Goal: Information Seeking & Learning: Learn about a topic

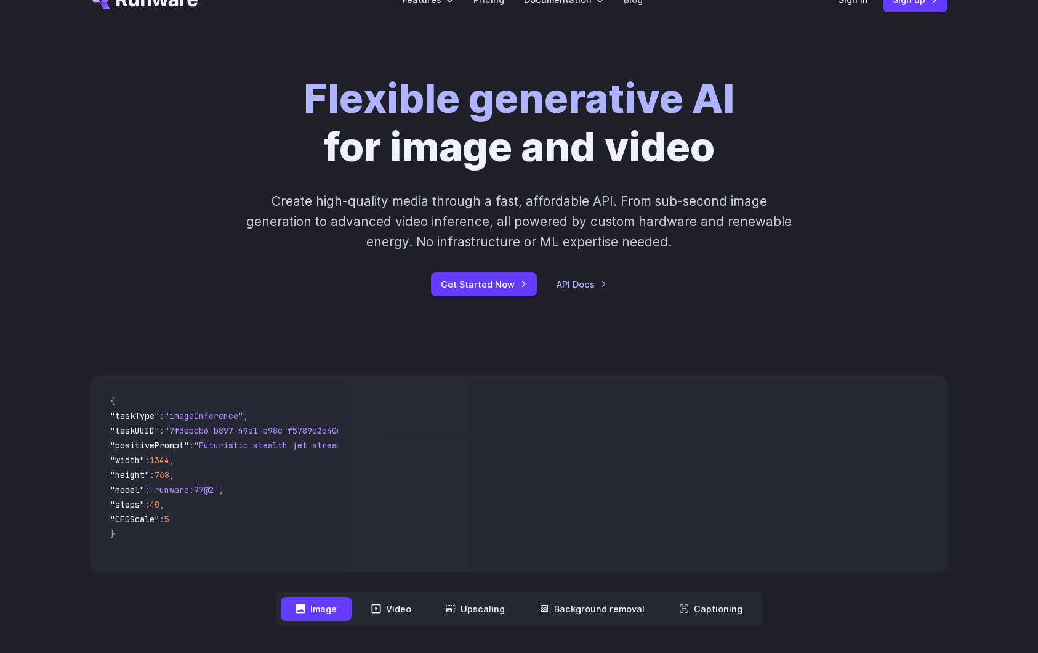
scroll to position [36, 0]
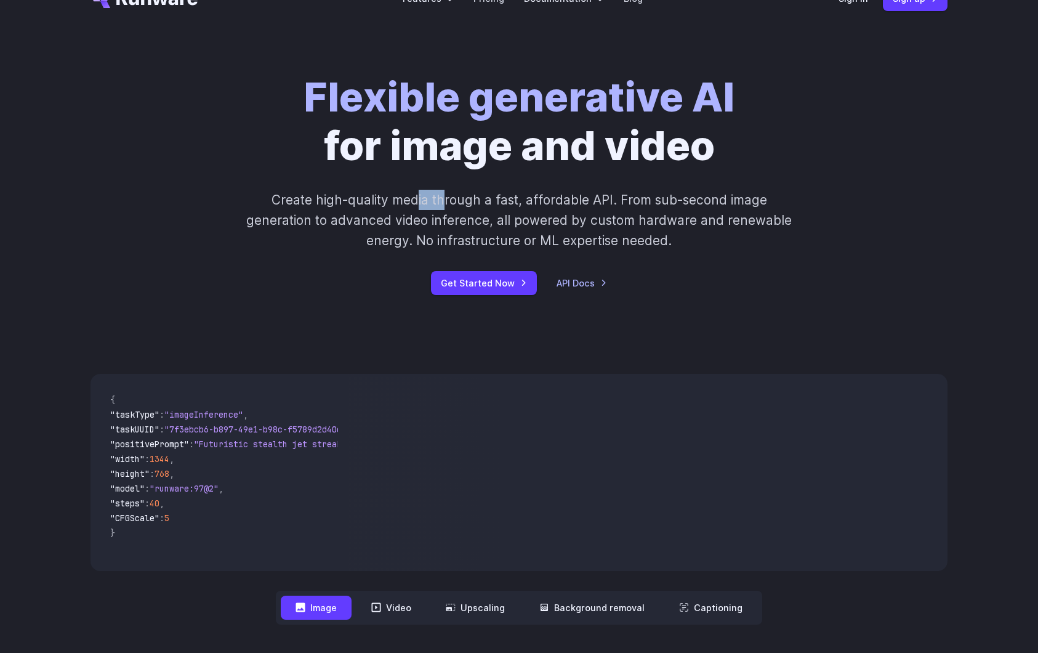
drag, startPoint x: 419, startPoint y: 199, endPoint x: 444, endPoint y: 201, distance: 24.7
click at [444, 201] on p "Create high-quality media through a fast, affordable API. From sub-second image…" at bounding box center [519, 221] width 549 height 62
drag, startPoint x: 392, startPoint y: 201, endPoint x: 554, endPoint y: 201, distance: 161.3
click at [554, 201] on p "Create high-quality media through a fast, affordable API. From sub-second image…" at bounding box center [519, 221] width 549 height 62
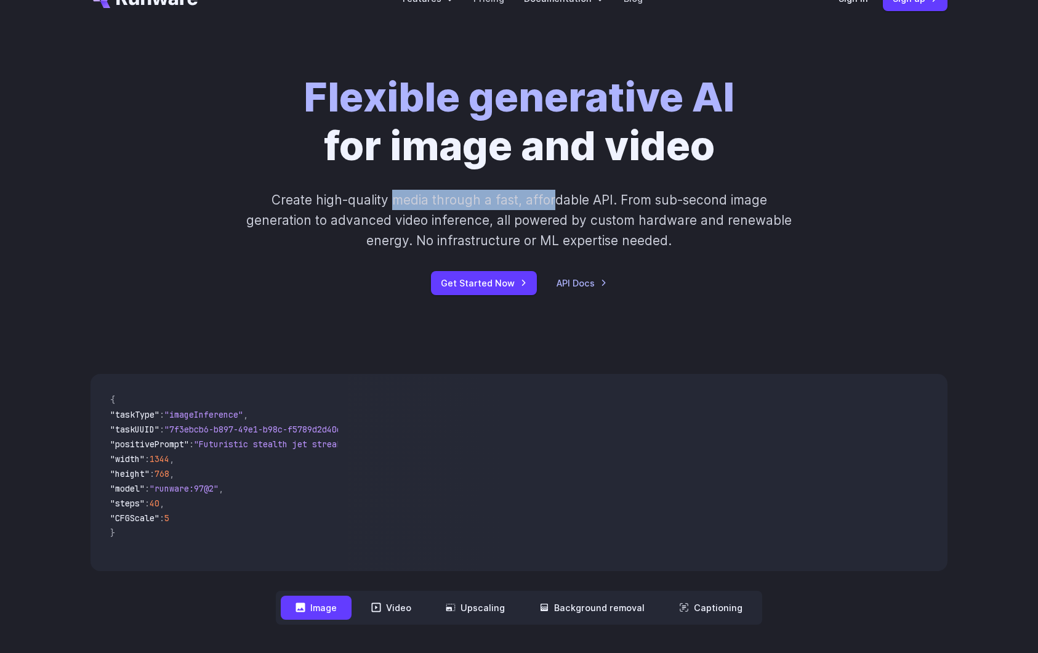
click at [554, 201] on p "Create high-quality media through a fast, affordable API. From sub-second image…" at bounding box center [519, 221] width 549 height 62
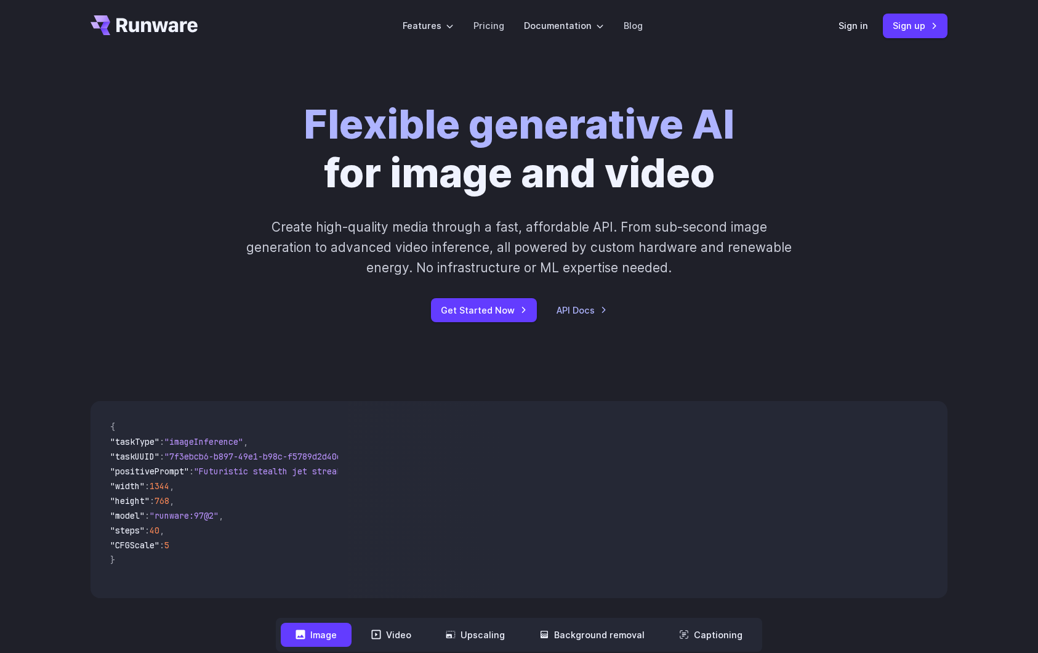
scroll to position [0, 0]
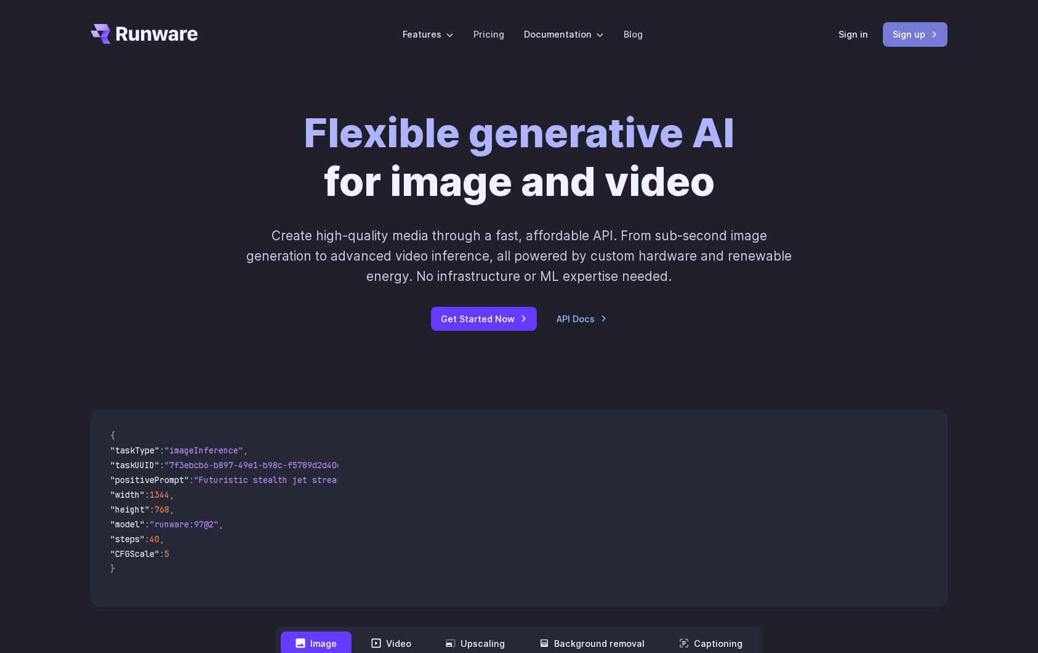
click at [914, 36] on link "Sign up" at bounding box center [915, 34] width 65 height 24
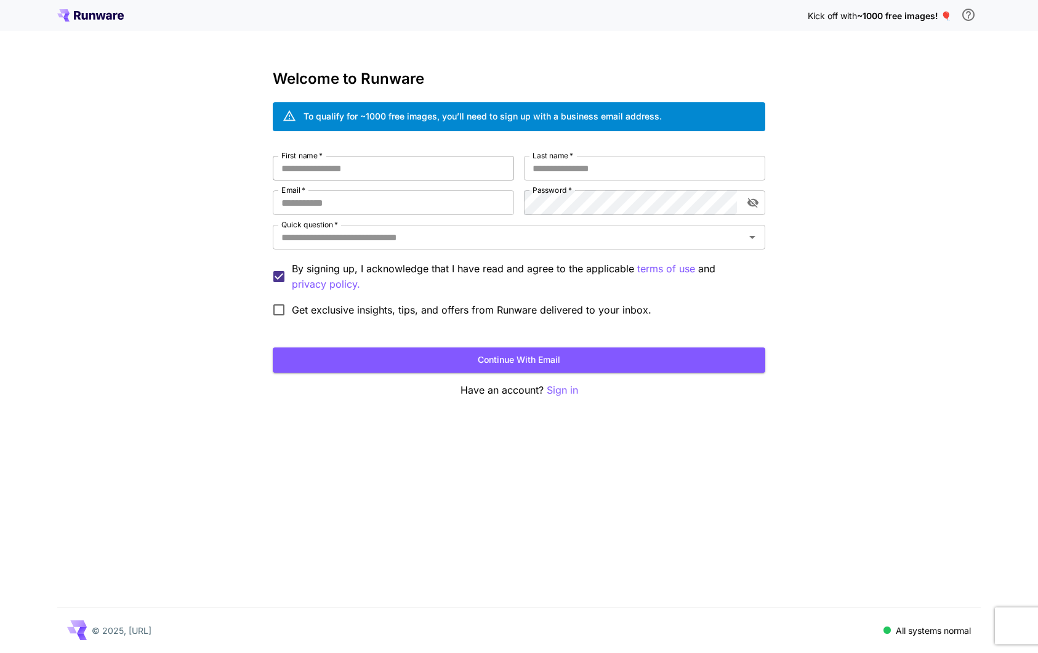
click at [416, 171] on input "First name   *" at bounding box center [393, 168] width 241 height 25
type input "*******"
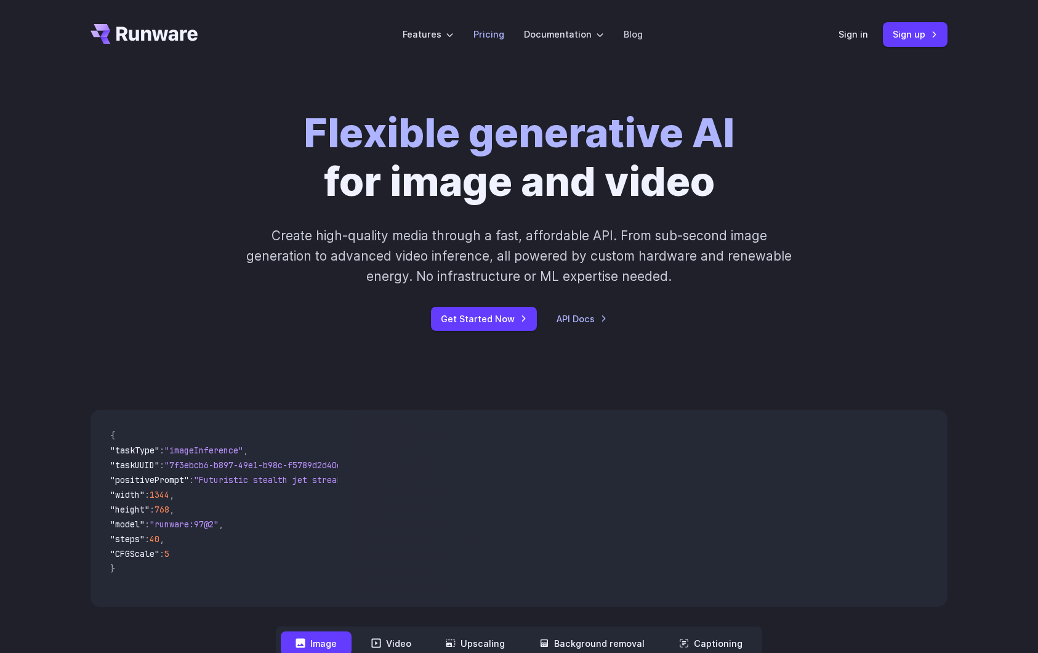
click at [481, 39] on link "Pricing" at bounding box center [489, 34] width 31 height 14
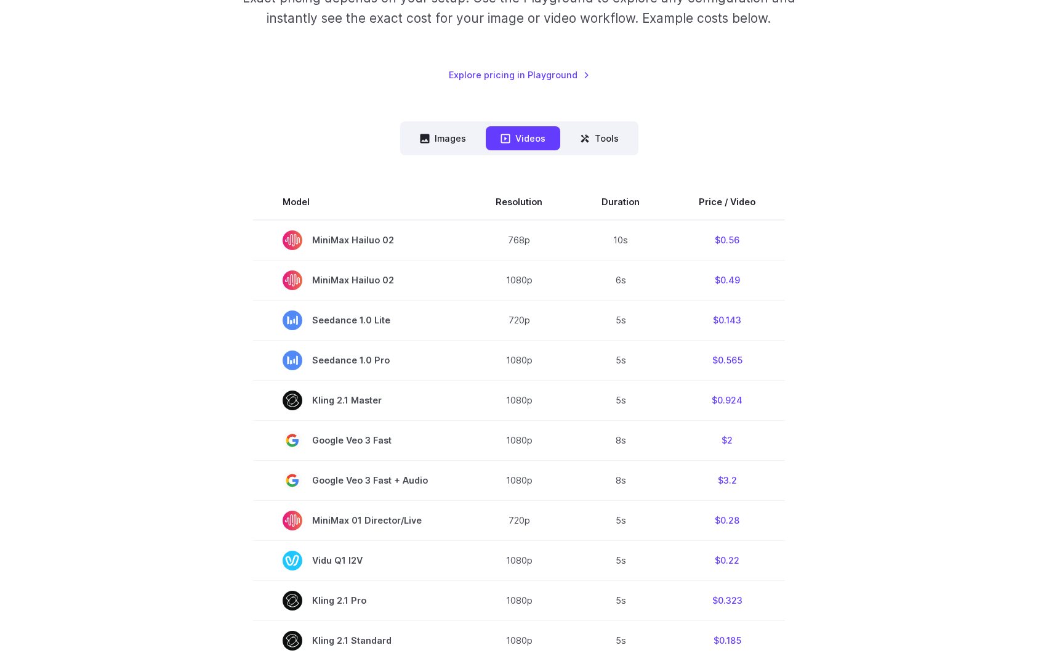
scroll to position [229, 0]
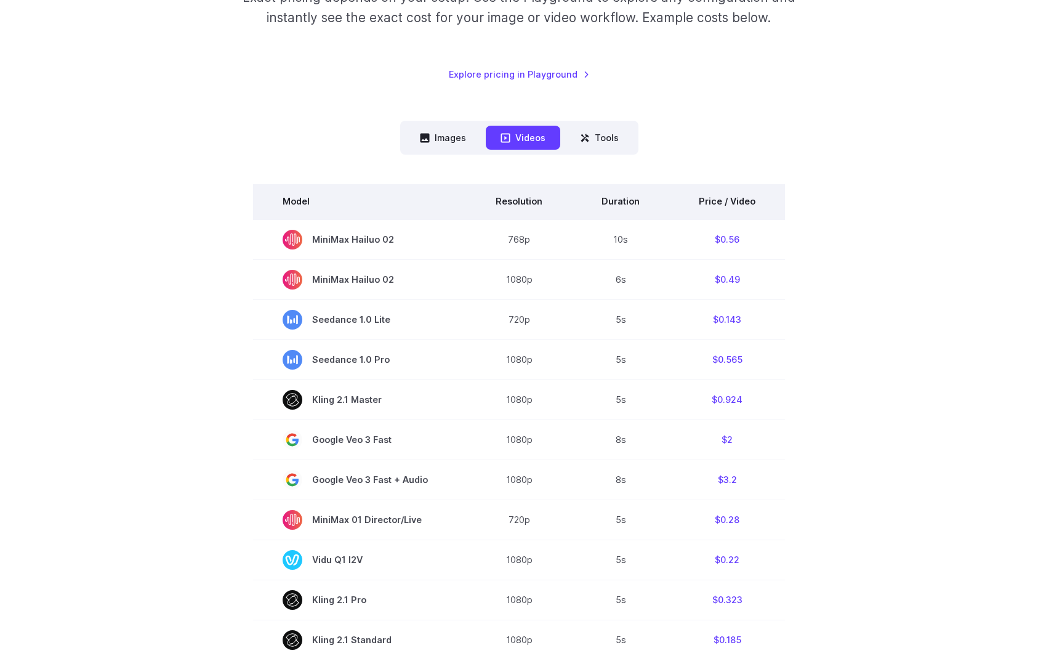
click at [730, 193] on th "Price / Video" at bounding box center [727, 201] width 116 height 34
click at [716, 197] on th "Price / Video" at bounding box center [727, 201] width 116 height 34
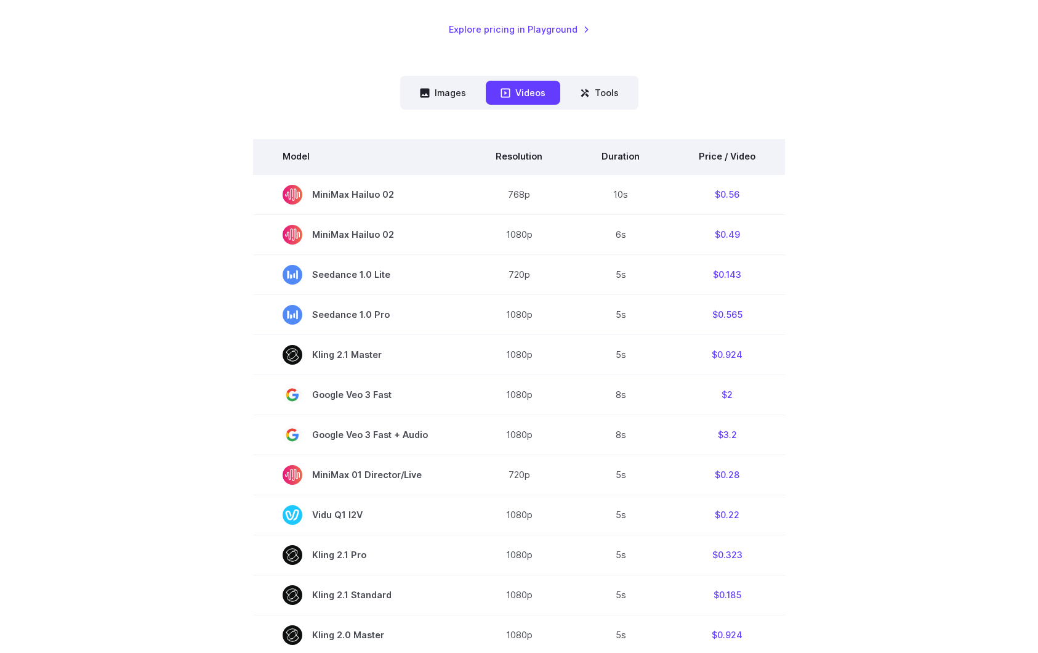
scroll to position [290, 0]
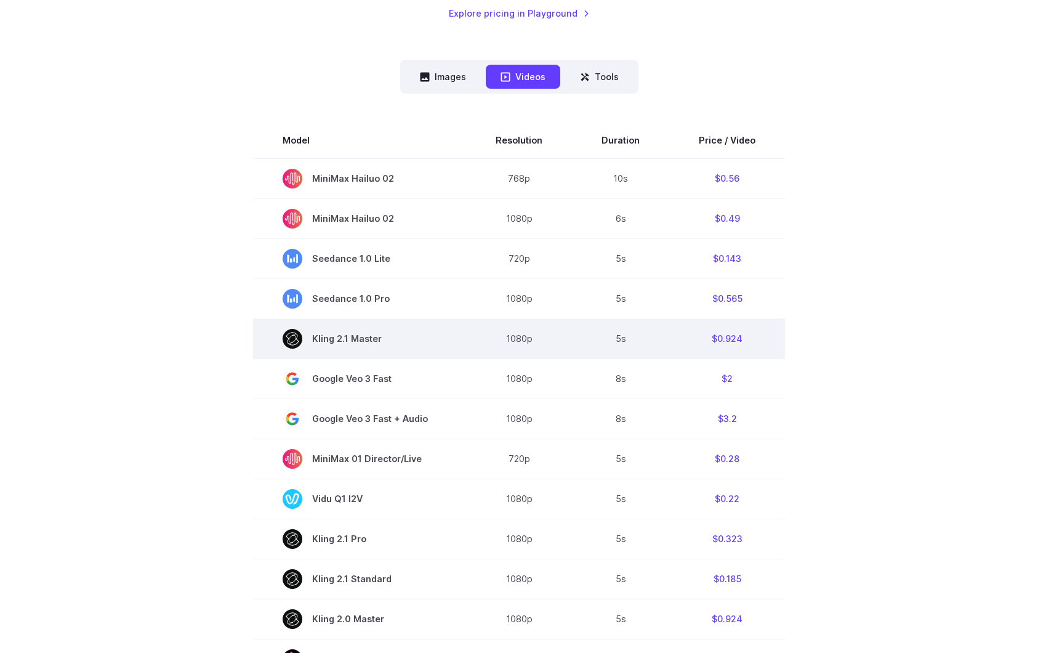
click at [743, 323] on td "$0.924" at bounding box center [727, 338] width 116 height 40
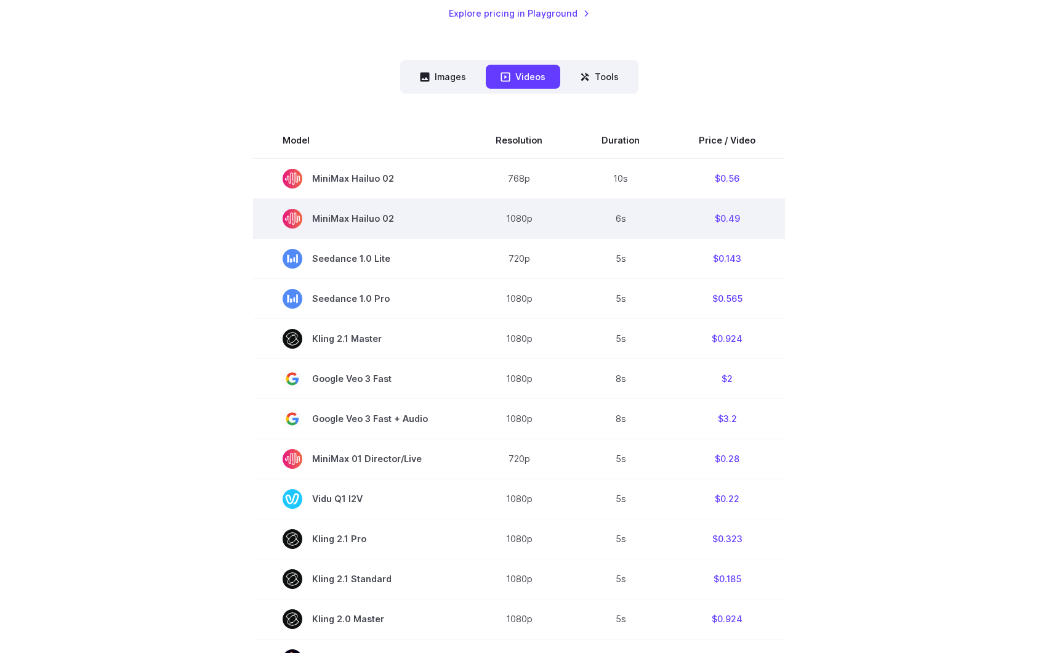
click at [746, 226] on td "$0.49" at bounding box center [727, 218] width 116 height 40
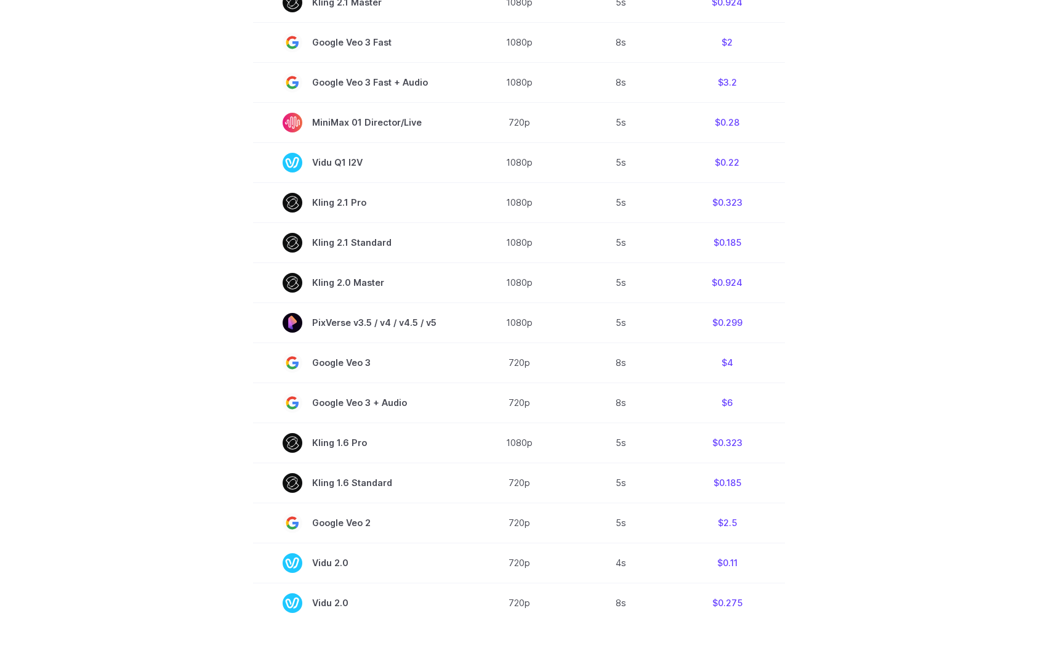
scroll to position [629, 0]
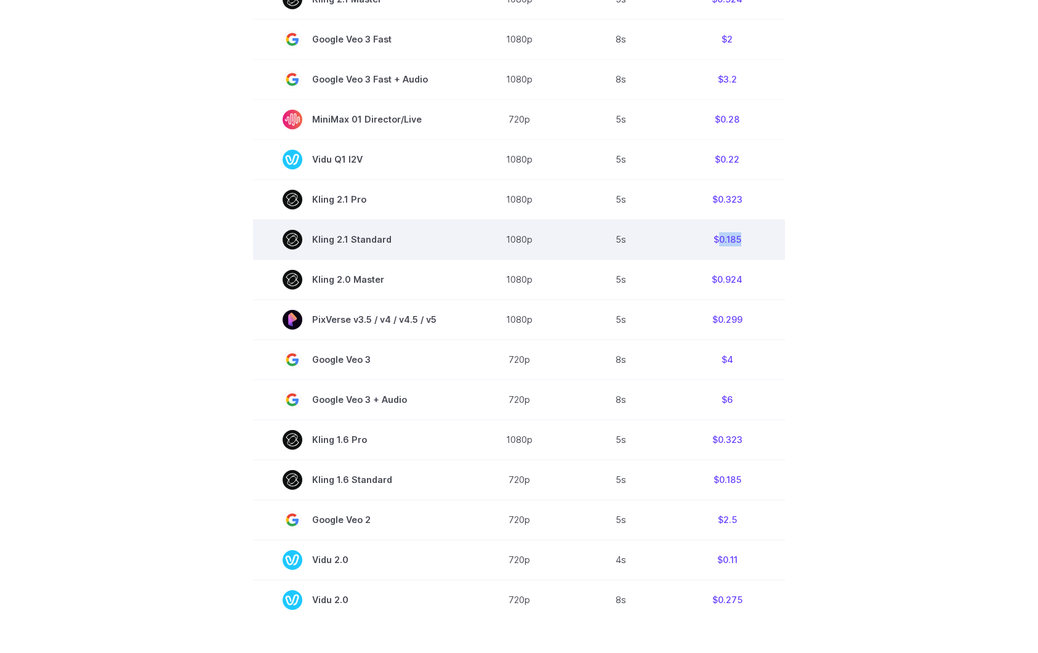
drag, startPoint x: 716, startPoint y: 237, endPoint x: 743, endPoint y: 238, distance: 26.5
click at [743, 238] on td "$0.185" at bounding box center [727, 239] width 116 height 40
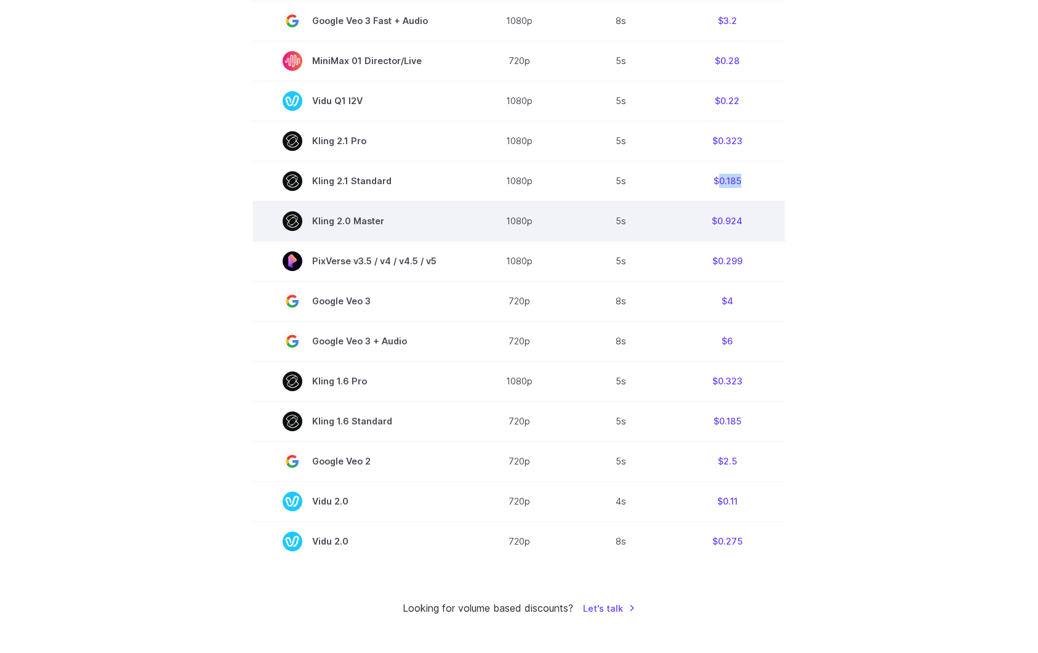
scroll to position [692, 0]
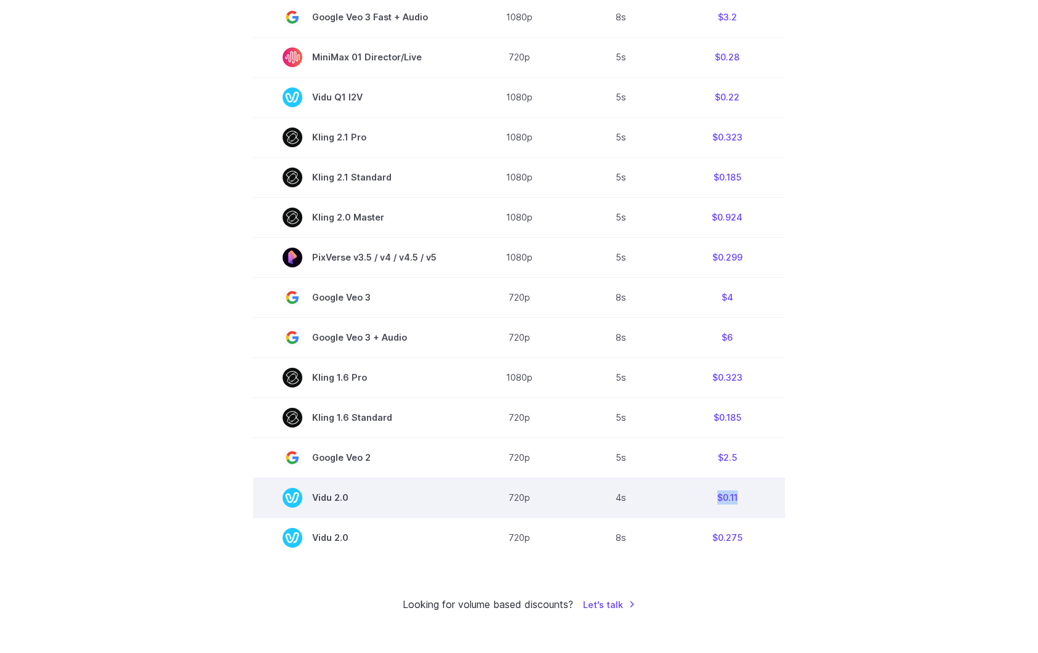
drag, startPoint x: 711, startPoint y: 500, endPoint x: 752, endPoint y: 500, distance: 41.3
click at [752, 500] on td "$0.11" at bounding box center [727, 497] width 116 height 40
click at [747, 502] on td "$0.11" at bounding box center [727, 497] width 116 height 40
click at [750, 499] on td "$0.11" at bounding box center [727, 497] width 116 height 40
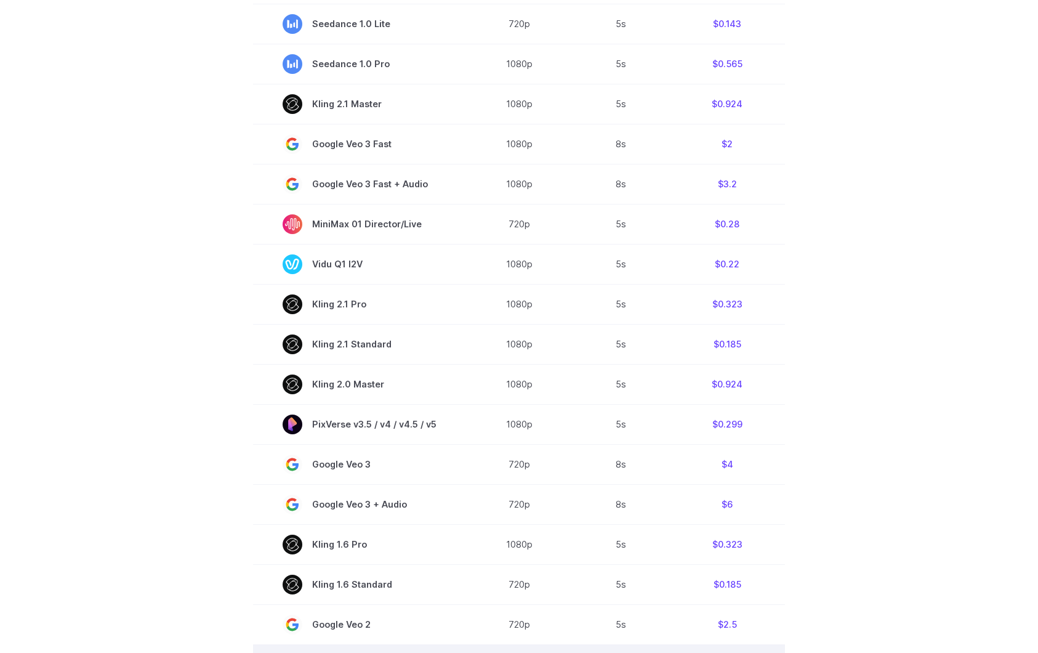
scroll to position [524, 0]
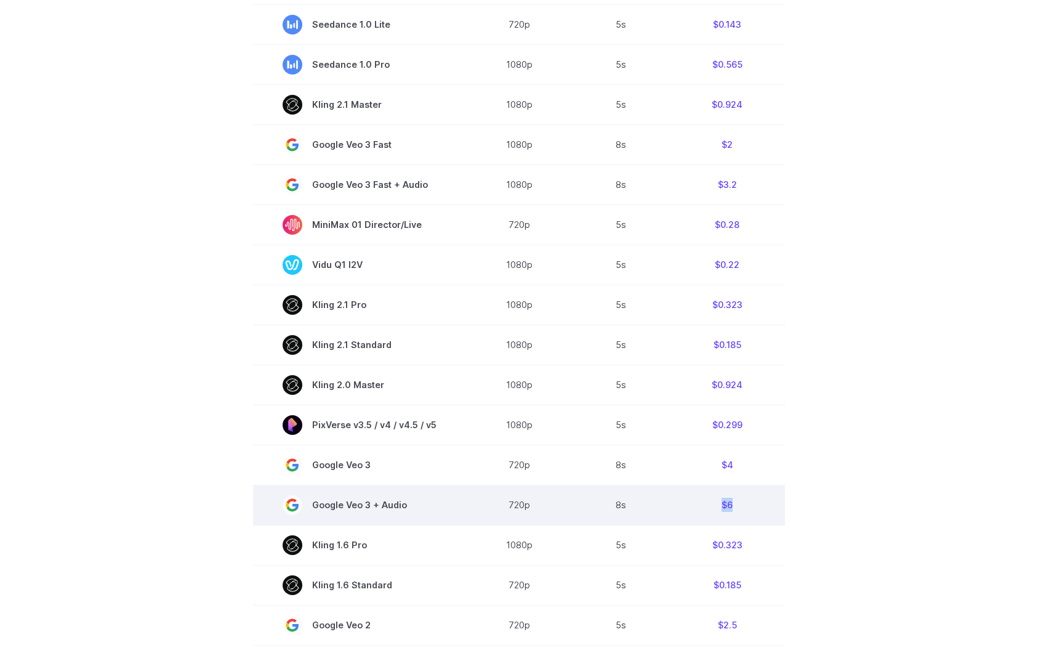
drag, startPoint x: 735, startPoint y: 507, endPoint x: 717, endPoint y: 507, distance: 17.3
click at [717, 507] on td "$6" at bounding box center [727, 505] width 116 height 40
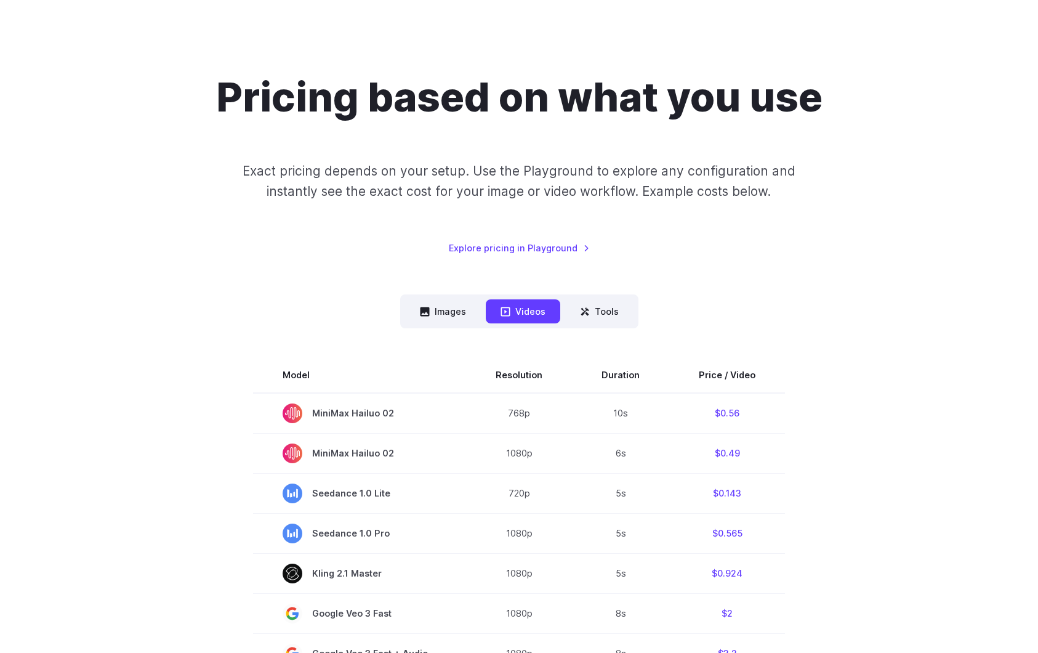
scroll to position [0, 0]
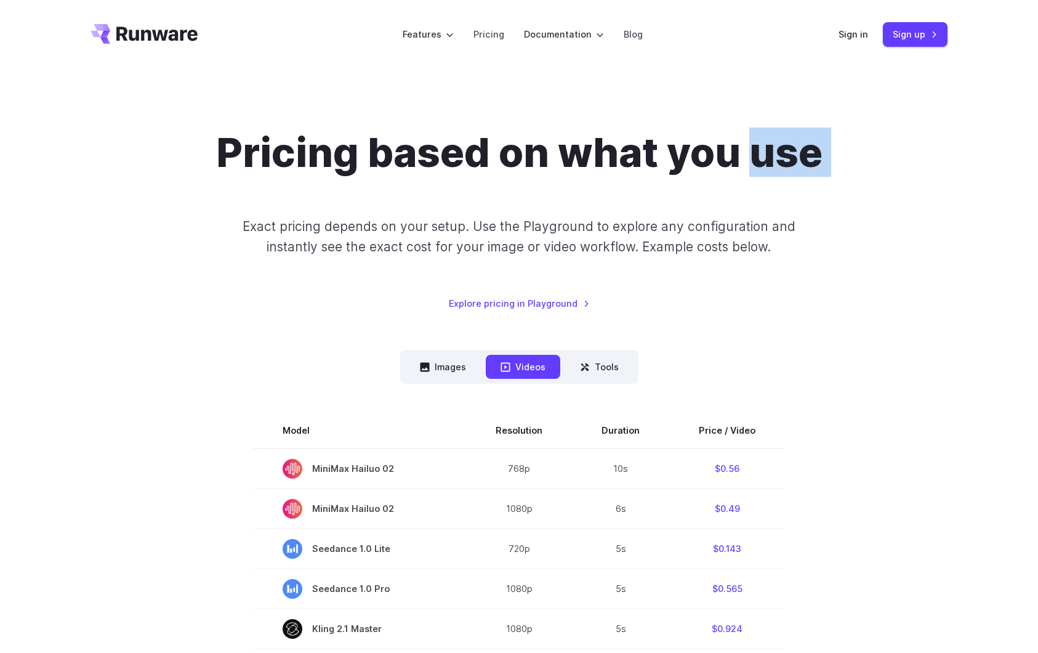
drag, startPoint x: 748, startPoint y: 166, endPoint x: 807, endPoint y: 204, distance: 70.4
click at [807, 205] on div "Pricing based on what you use Exact pricing depends on your setup. Use the Play…" at bounding box center [519, 219] width 857 height 182
click at [807, 204] on div "Pricing based on what you use Exact pricing depends on your setup. Use the Play…" at bounding box center [519, 219] width 857 height 182
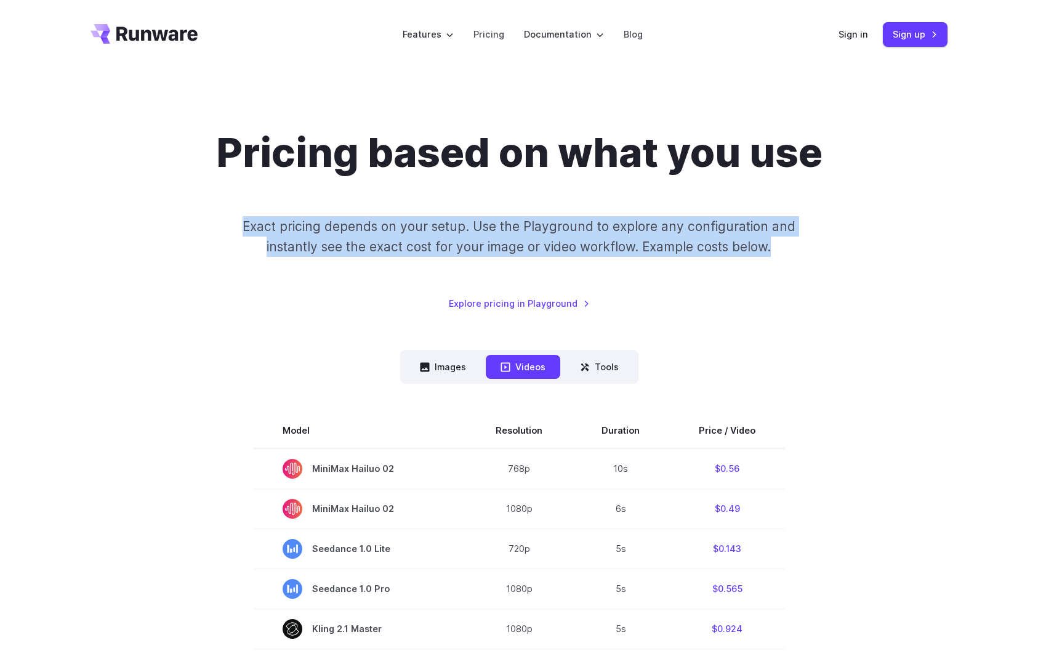
drag, startPoint x: 825, startPoint y: 255, endPoint x: 733, endPoint y: 202, distance: 105.4
click at [733, 201] on div "Pricing based on what you use Exact pricing depends on your setup. Use the Play…" at bounding box center [519, 219] width 857 height 182
click at [733, 202] on div "Pricing based on what you use Exact pricing depends on your setup. Use the Play…" at bounding box center [519, 219] width 857 height 182
drag, startPoint x: 733, startPoint y: 205, endPoint x: 732, endPoint y: 249, distance: 44.4
click at [732, 250] on div "Pricing based on what you use Exact pricing depends on your setup. Use the Play…" at bounding box center [519, 219] width 857 height 182
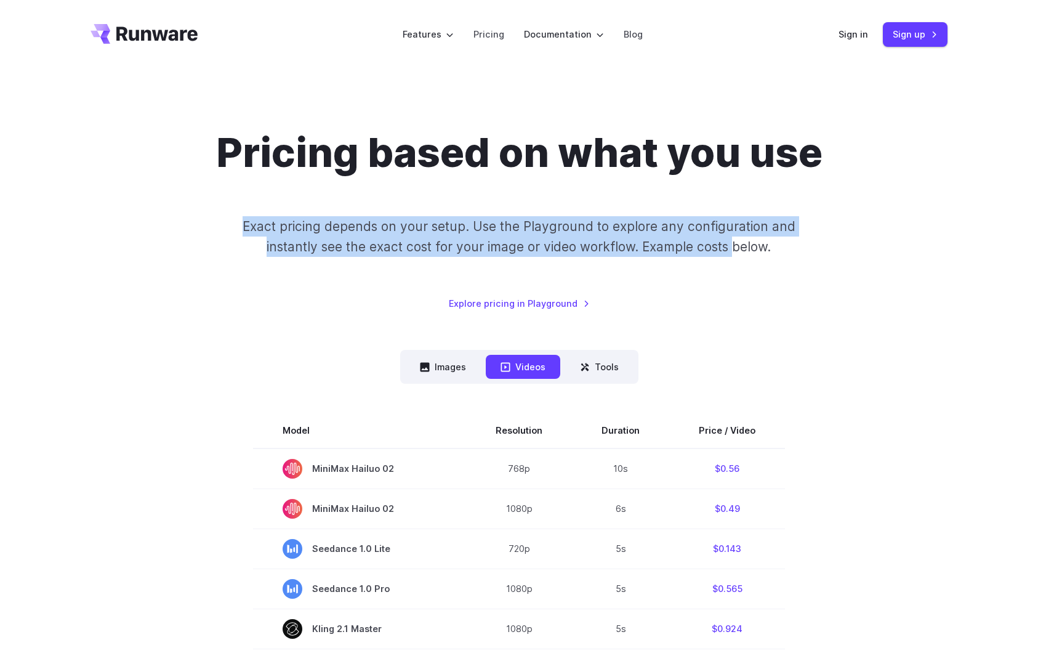
click at [732, 249] on p "Exact pricing depends on your setup. Use the Playground to explore any configur…" at bounding box center [519, 236] width 600 height 41
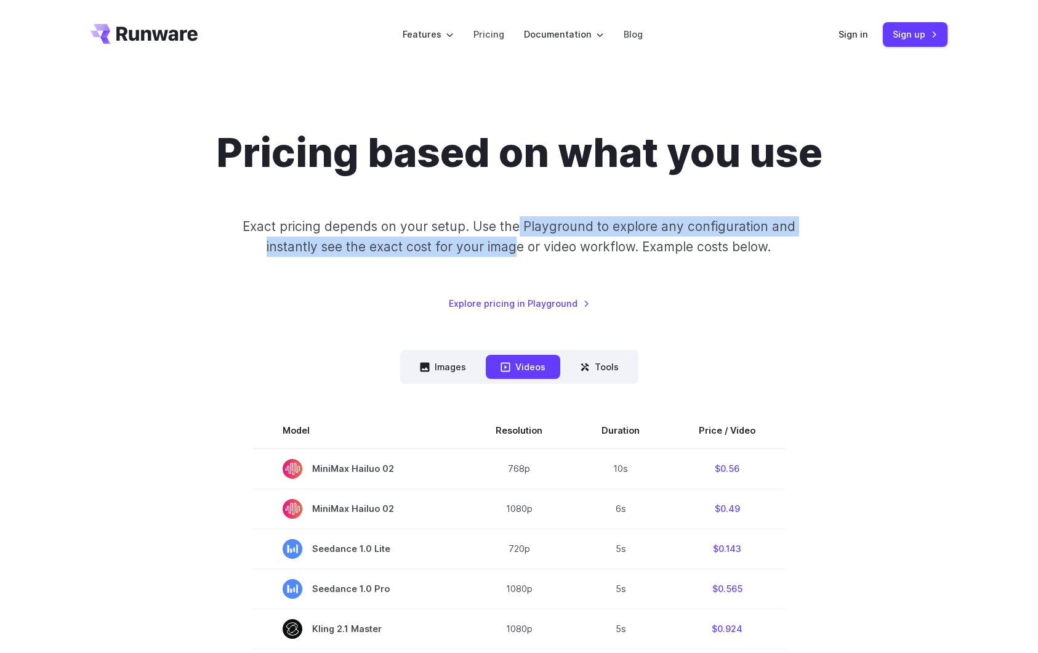
drag, startPoint x: 522, startPoint y: 225, endPoint x: 520, endPoint y: 246, distance: 20.5
click at [520, 248] on p "Exact pricing depends on your setup. Use the Playground to explore any configur…" at bounding box center [519, 236] width 600 height 41
click at [520, 246] on p "Exact pricing depends on your setup. Use the Playground to explore any configur…" at bounding box center [519, 236] width 600 height 41
drag, startPoint x: 498, startPoint y: 225, endPoint x: 498, endPoint y: 249, distance: 24.6
click at [498, 250] on p "Exact pricing depends on your setup. Use the Playground to explore any configur…" at bounding box center [519, 236] width 600 height 41
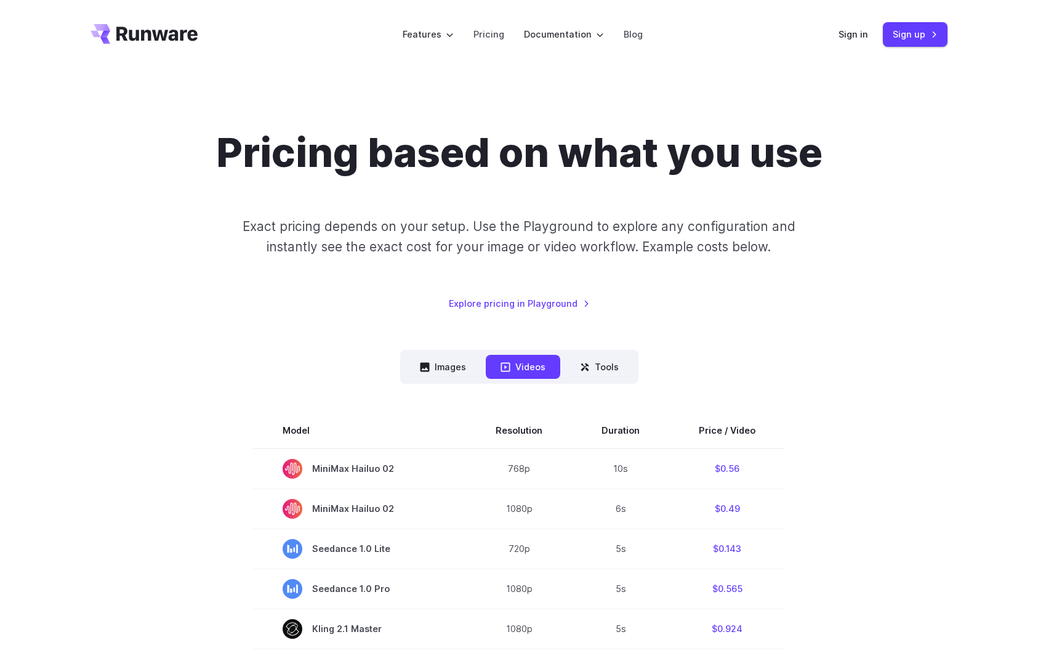
click at [498, 228] on p "Exact pricing depends on your setup. Use the Playground to explore any configur…" at bounding box center [519, 236] width 600 height 41
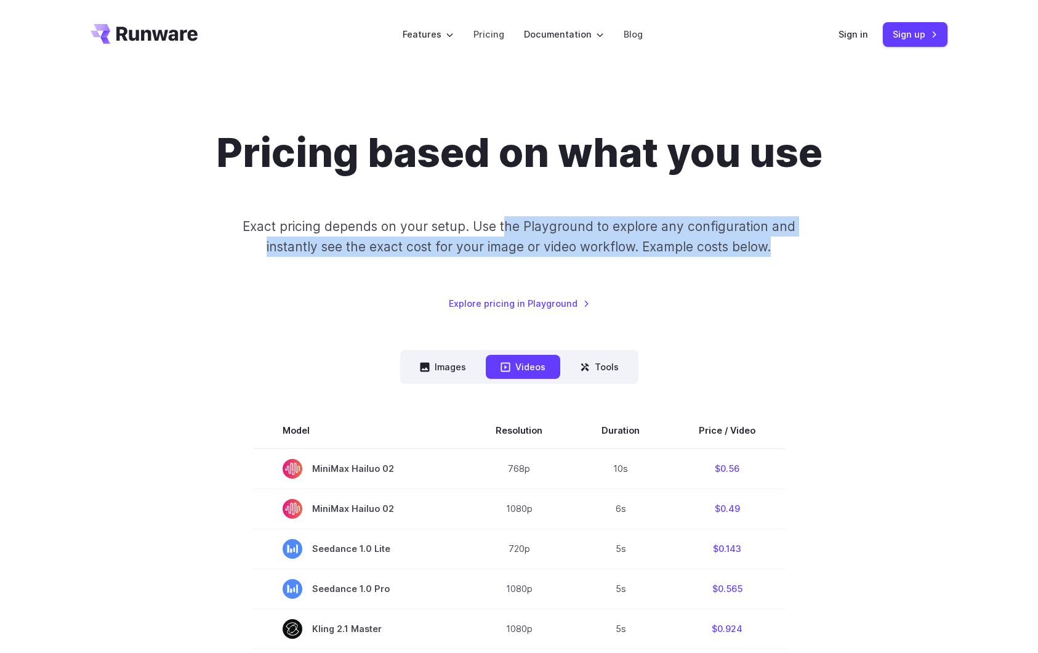
drag, startPoint x: 508, startPoint y: 227, endPoint x: 506, endPoint y: 258, distance: 31.5
click at [506, 258] on div "Pricing based on what you use Exact pricing depends on your setup. Use the Play…" at bounding box center [519, 219] width 857 height 182
click at [506, 257] on div "Pricing based on what you use Exact pricing depends on your setup. Use the Play…" at bounding box center [519, 219] width 857 height 182
drag, startPoint x: 504, startPoint y: 222, endPoint x: 501, endPoint y: 244, distance: 22.4
click at [501, 244] on p "Exact pricing depends on your setup. Use the Playground to explore any configur…" at bounding box center [519, 236] width 600 height 41
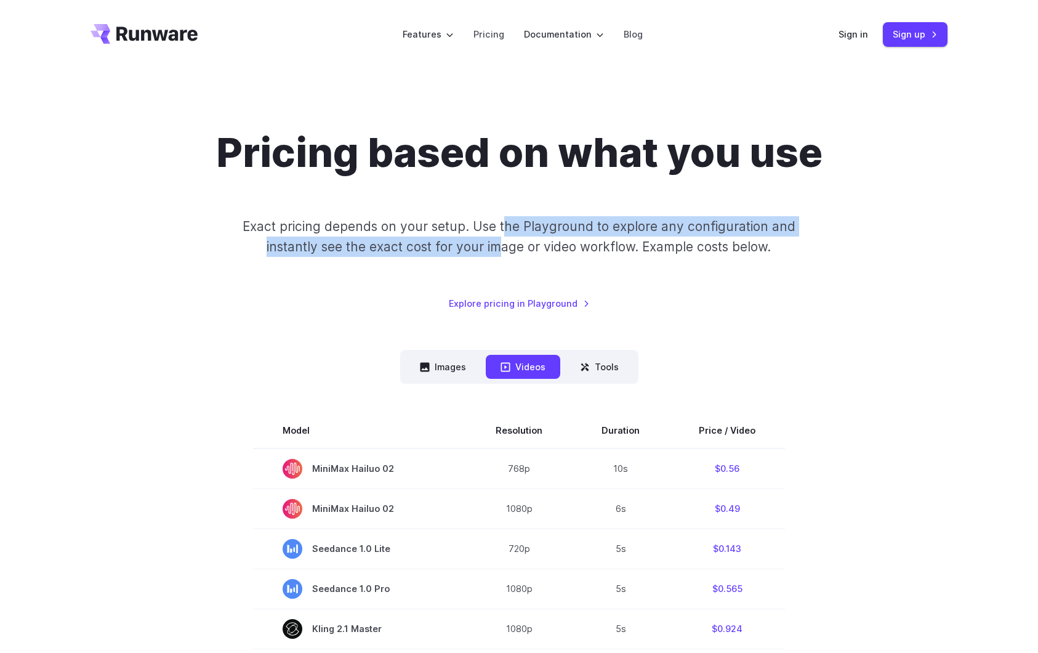
click at [501, 244] on p "Exact pricing depends on your setup. Use the Playground to explore any configur…" at bounding box center [519, 236] width 600 height 41
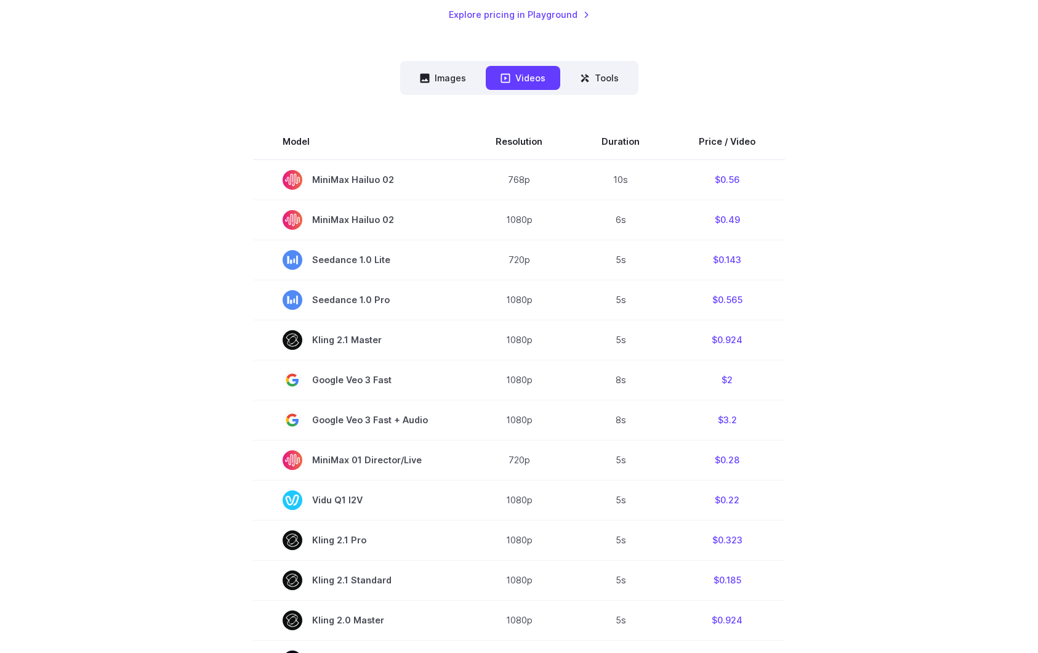
scroll to position [281, 0]
